Goal: Information Seeking & Learning: Learn about a topic

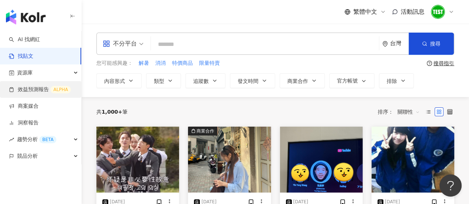
click at [61, 93] on link "效益預測報告 ALPHA" at bounding box center [40, 89] width 62 height 7
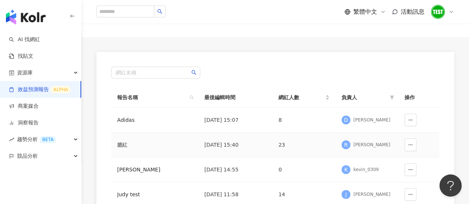
scroll to position [74, 0]
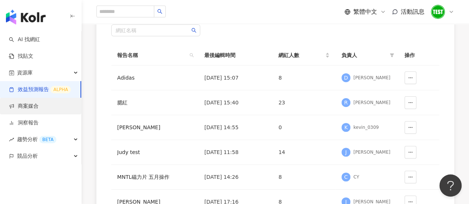
click at [39, 110] on link "商案媒合" at bounding box center [24, 106] width 30 height 7
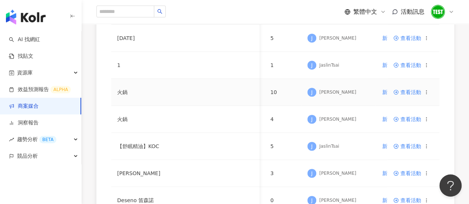
scroll to position [185, 0]
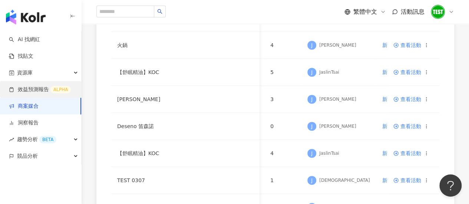
click at [39, 86] on link "效益預測報告 ALPHA" at bounding box center [40, 89] width 62 height 7
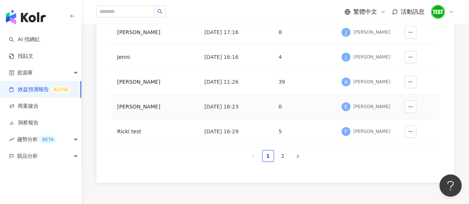
scroll to position [259, 0]
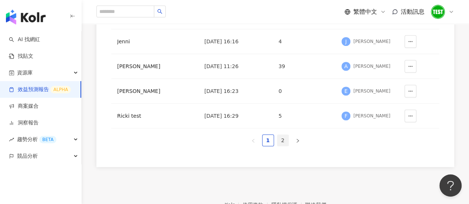
click at [284, 139] on link "2" at bounding box center [282, 140] width 11 height 11
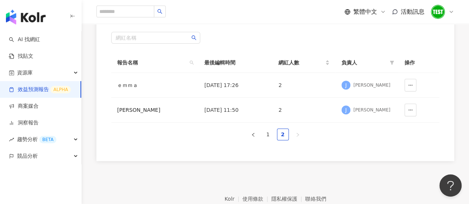
scroll to position [31, 0]
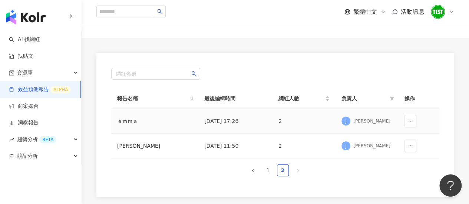
click at [225, 120] on td "[DATE] 17:26" at bounding box center [235, 121] width 74 height 25
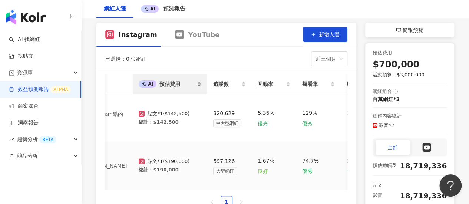
scroll to position [69, 0]
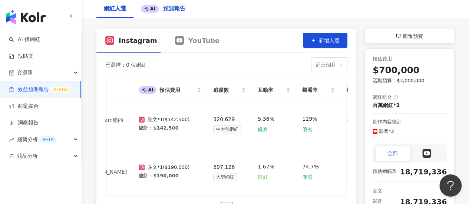
click at [149, 6] on div "AI" at bounding box center [150, 8] width 18 height 7
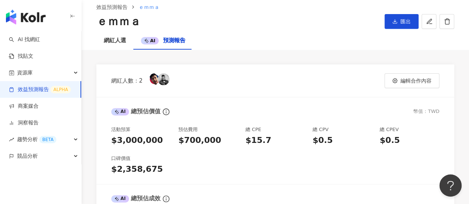
scroll to position [74, 0]
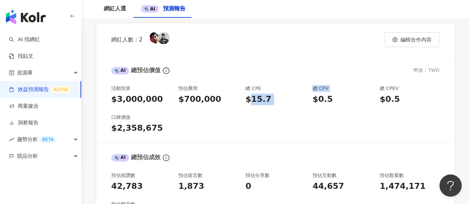
drag, startPoint x: 248, startPoint y: 98, endPoint x: 314, endPoint y: 99, distance: 66.0
click at [314, 99] on div "活動預算 $3,000,000 預估費用 $700,000 總 CPE $15.7 總 CPV $0.5 總 CPEV $0.5 口碑價值 $2,358,675" at bounding box center [275, 109] width 328 height 49
click at [357, 102] on div "$0.5" at bounding box center [343, 99] width 60 height 11
drag, startPoint x: 381, startPoint y: 97, endPoint x: 415, endPoint y: 102, distance: 34.5
click at [415, 102] on div "活動預算 $3,000,000 預估費用 $700,000 總 CPE $15.7 總 CPV $0.5 總 CPEV $0.5 口碑價值 $2,358,675" at bounding box center [275, 109] width 328 height 49
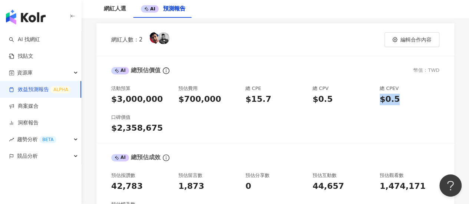
drag, startPoint x: 396, startPoint y: 121, endPoint x: 380, endPoint y: 123, distance: 15.6
click at [395, 122] on div "活動預算 $3,000,000 預估費用 $700,000 總 CPE $15.7 總 CPV $0.5 總 CPEV $0.5 口碑價值 $2,358,675" at bounding box center [275, 109] width 328 height 49
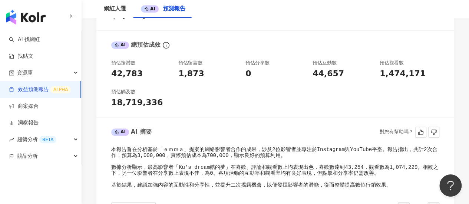
scroll to position [222, 0]
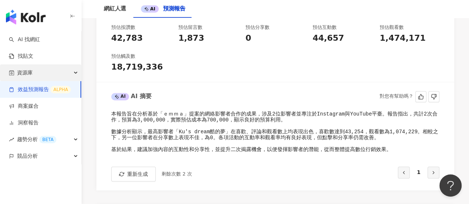
click at [41, 73] on div "資源庫" at bounding box center [40, 73] width 81 height 17
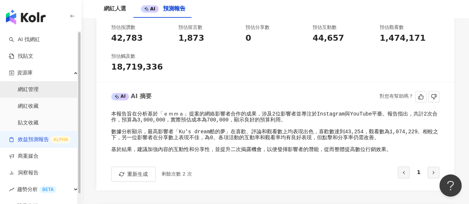
click at [39, 87] on link "網紅管理" at bounding box center [28, 89] width 21 height 7
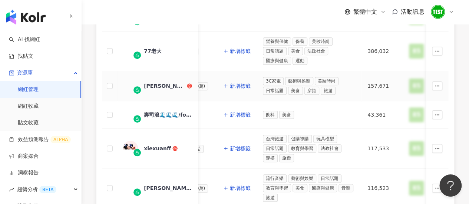
scroll to position [319, 0]
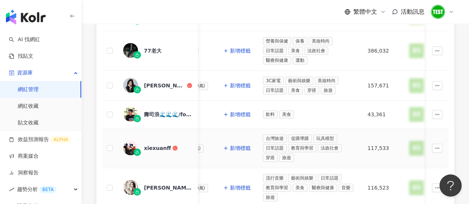
click at [295, 135] on span "促購導購" at bounding box center [300, 139] width 24 height 8
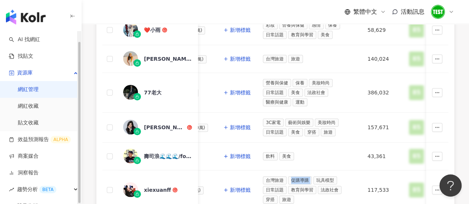
scroll to position [10, 0]
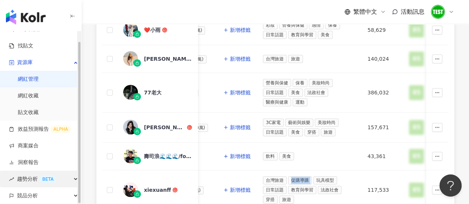
click at [35, 175] on span "趨勢分析 BETA" at bounding box center [36, 179] width 39 height 17
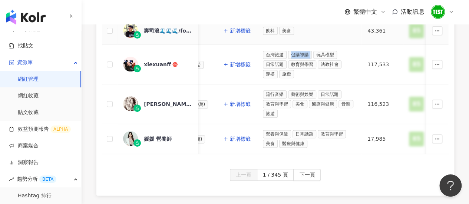
scroll to position [403, 0]
click at [152, 60] on div "xiexuanff" at bounding box center [157, 63] width 27 height 7
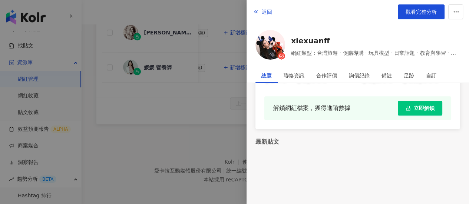
scroll to position [0, 0]
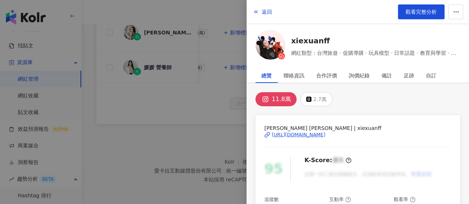
click at [188, 144] on div at bounding box center [234, 102] width 469 height 204
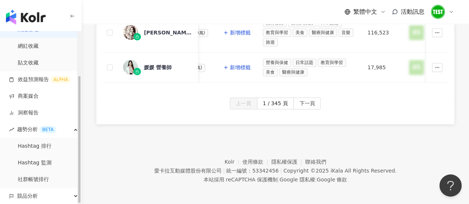
scroll to position [60, 0]
click at [31, 146] on link "Hashtag 排行" at bounding box center [35, 146] width 34 height 7
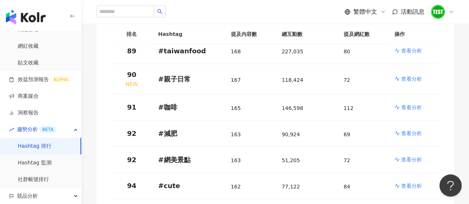
scroll to position [2460, 0]
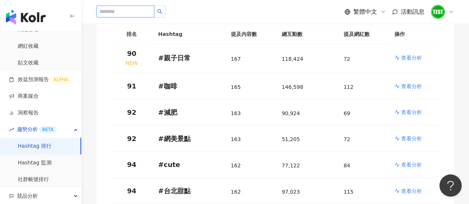
click at [125, 9] on input "search" at bounding box center [125, 12] width 58 height 12
type input "*"
type input "**"
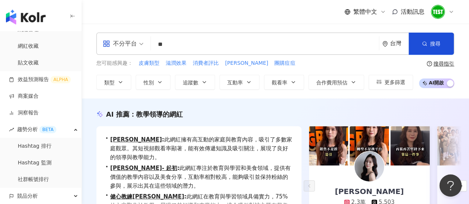
click at [163, 42] on input "**" at bounding box center [265, 44] width 222 height 14
type input "**"
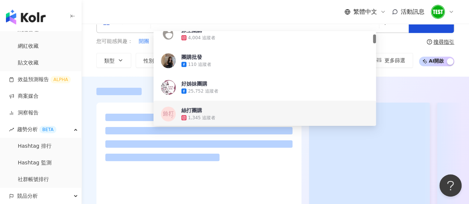
scroll to position [37, 0]
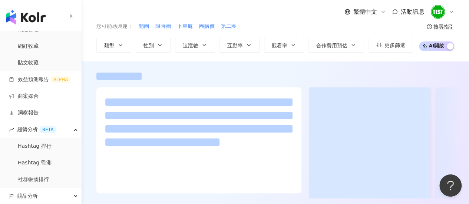
click at [401, 73] on div at bounding box center [275, 76] width 358 height 7
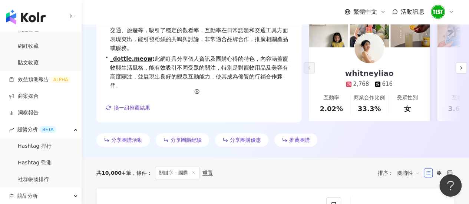
scroll to position [74, 0]
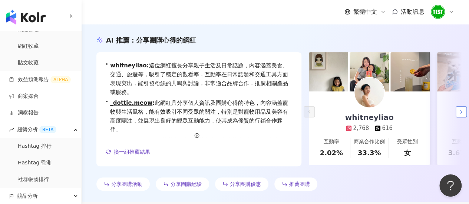
click at [462, 113] on icon "button" at bounding box center [461, 112] width 6 height 6
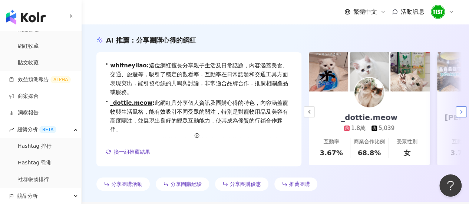
click at [462, 113] on icon "button" at bounding box center [461, 112] width 6 height 6
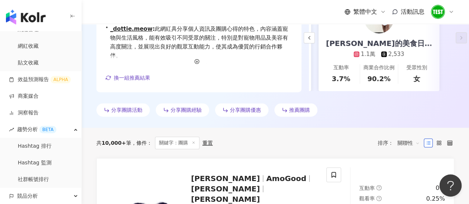
scroll to position [148, 0]
click at [241, 109] on span "分享團購優惠" at bounding box center [245, 110] width 31 height 6
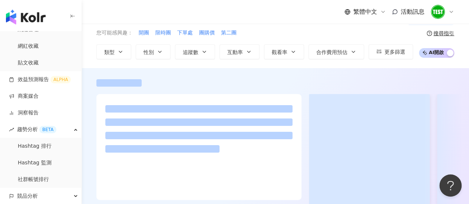
scroll to position [0, 0]
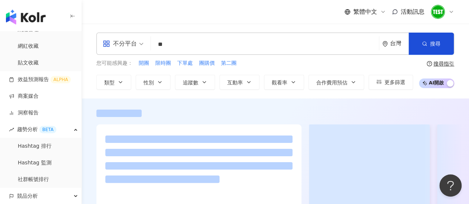
click at [143, 46] on div "不分平台" at bounding box center [123, 44] width 49 height 22
click at [192, 17] on div "繁體中文 活動訊息" at bounding box center [275, 12] width 358 height 24
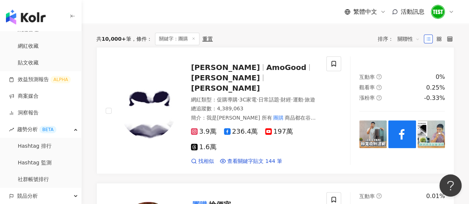
scroll to position [185, 0]
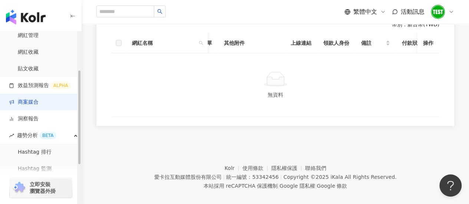
scroll to position [74, 0]
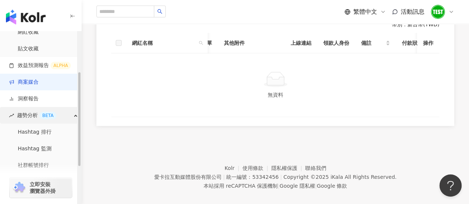
click at [46, 114] on div "BETA" at bounding box center [47, 115] width 17 height 7
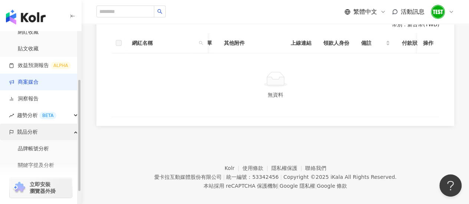
click at [40, 128] on div "競品分析" at bounding box center [40, 132] width 81 height 17
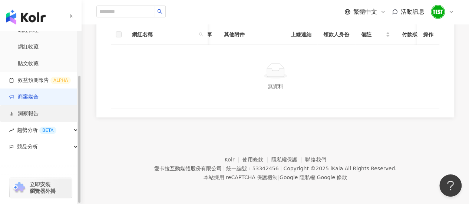
scroll to position [262, 0]
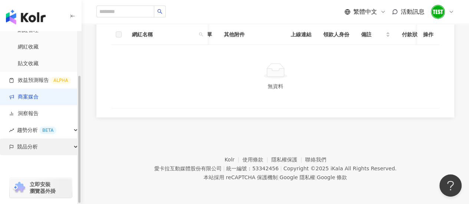
click at [36, 148] on span "競品分析" at bounding box center [27, 147] width 21 height 17
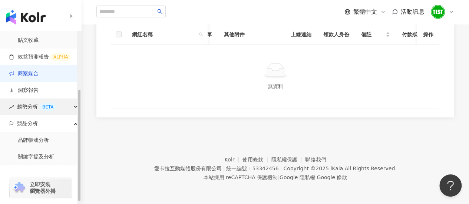
scroll to position [93, 0]
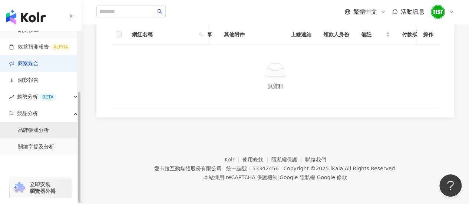
click at [41, 129] on link "品牌帳號分析" at bounding box center [33, 130] width 31 height 7
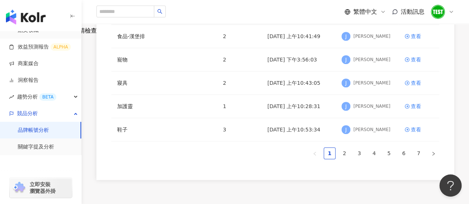
scroll to position [259, 0]
